Goal: Check status: Check status

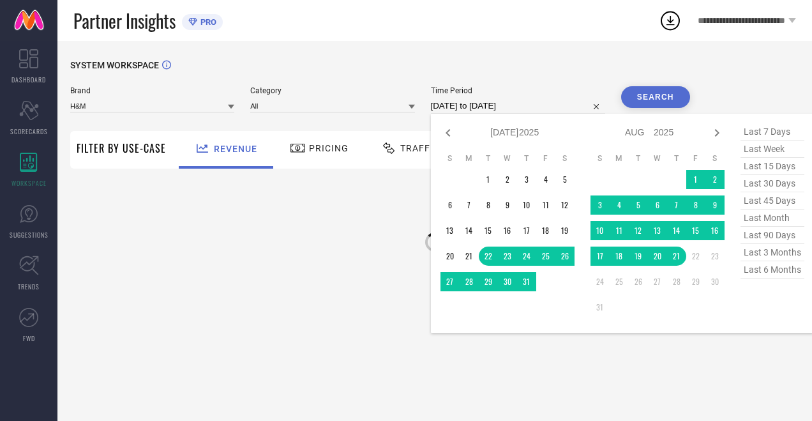
select select "6"
select select "2025"
select select "7"
select select "2025"
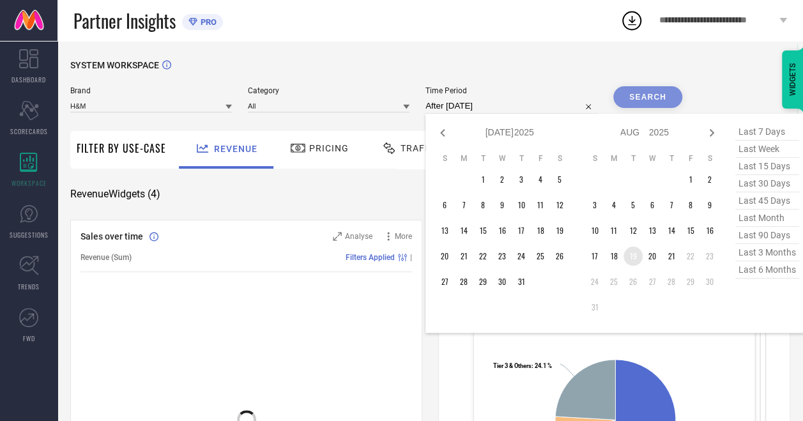
click at [628, 261] on td "19" at bounding box center [632, 256] width 19 height 19
type input "[DATE] to [DATE]"
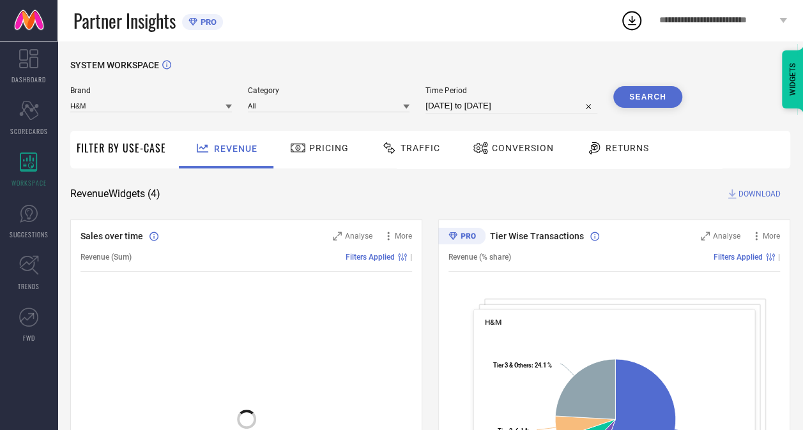
click at [647, 104] on button "Search" at bounding box center [647, 97] width 69 height 22
click at [431, 150] on span "Traffic" at bounding box center [420, 148] width 40 height 10
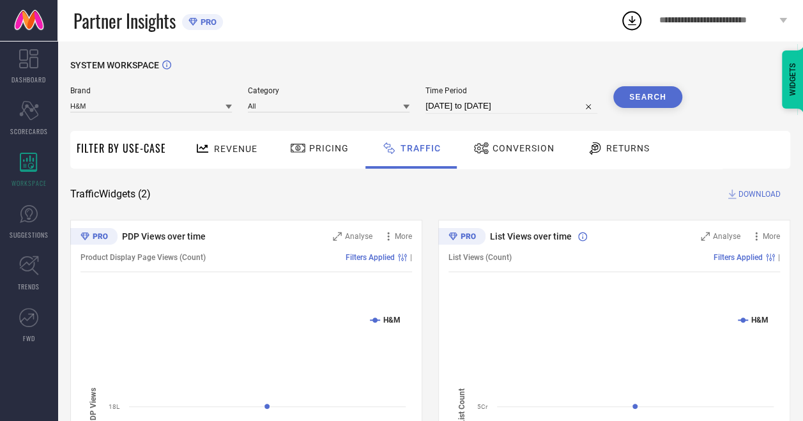
select select "7"
select select "2025"
select select "8"
select select "2025"
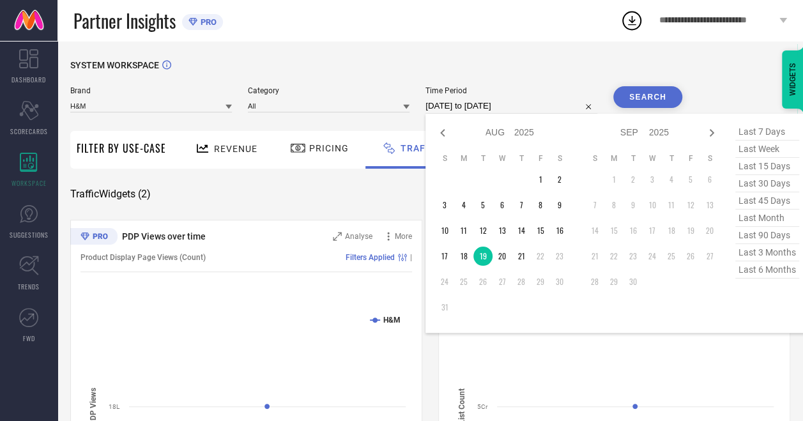
click at [502, 107] on input "[DATE] to [DATE]" at bounding box center [511, 105] width 172 height 15
click at [503, 257] on td "20" at bounding box center [501, 256] width 19 height 19
type input "[DATE] to [DATE]"
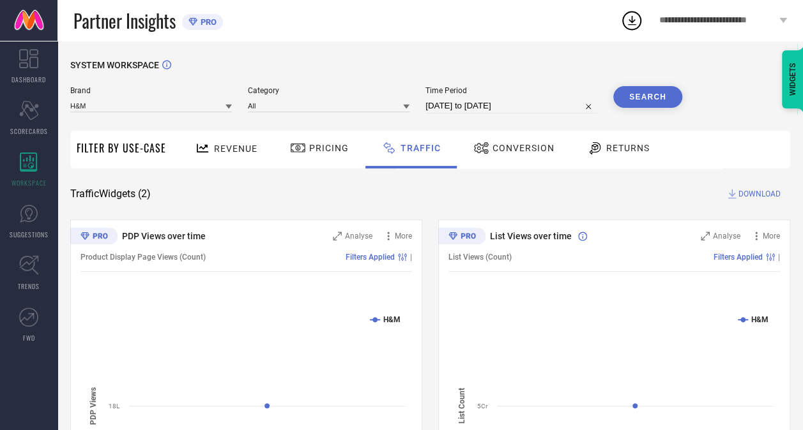
click at [645, 96] on button "Search" at bounding box center [647, 97] width 69 height 22
select select "7"
select select "2025"
select select "8"
select select "2025"
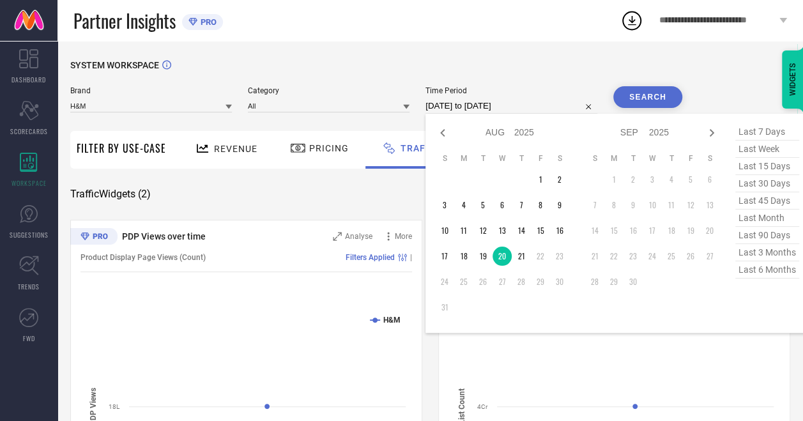
click at [507, 107] on input "[DATE] to [DATE]" at bounding box center [511, 105] width 172 height 15
click at [529, 262] on td "21" at bounding box center [521, 256] width 19 height 19
type input "[DATE] to [DATE]"
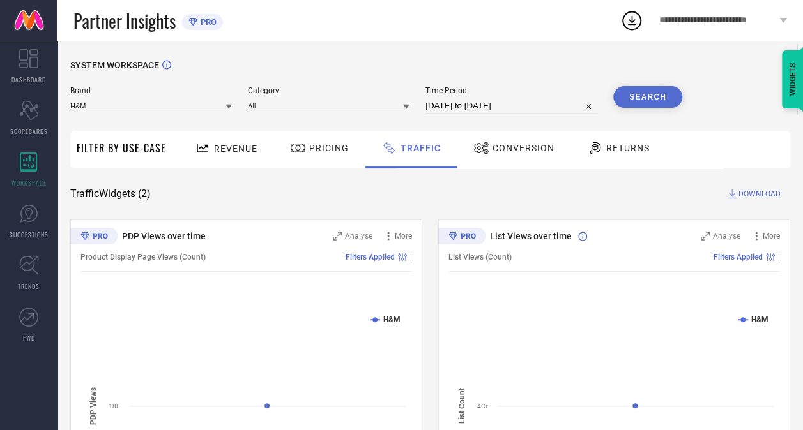
click at [663, 91] on button "Search" at bounding box center [647, 97] width 69 height 22
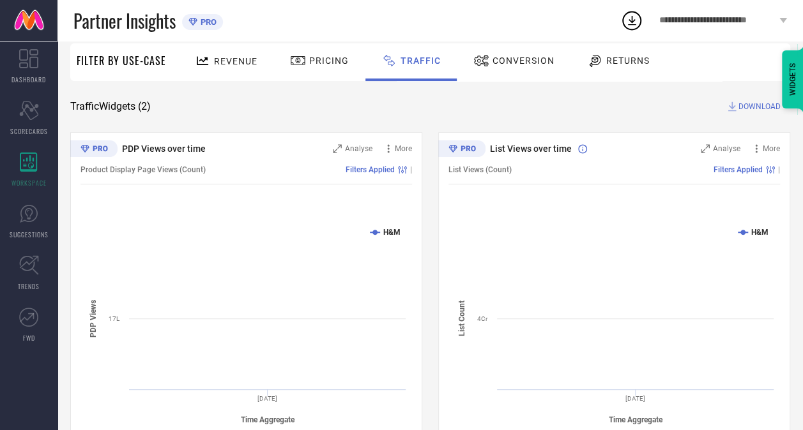
scroll to position [88, 0]
